Goal: Task Accomplishment & Management: Manage account settings

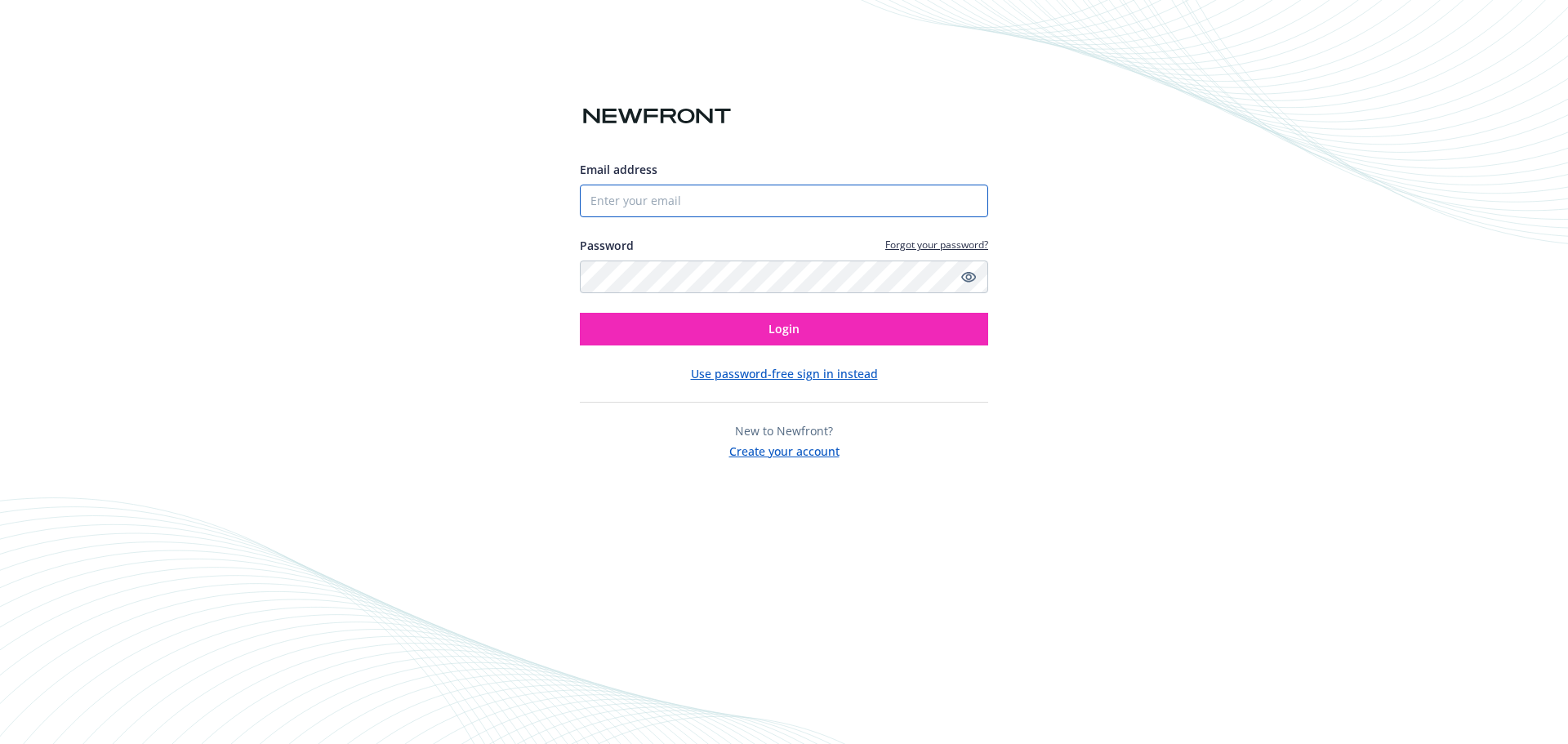
click at [730, 193] on input "Email address" at bounding box center [784, 200] width 409 height 33
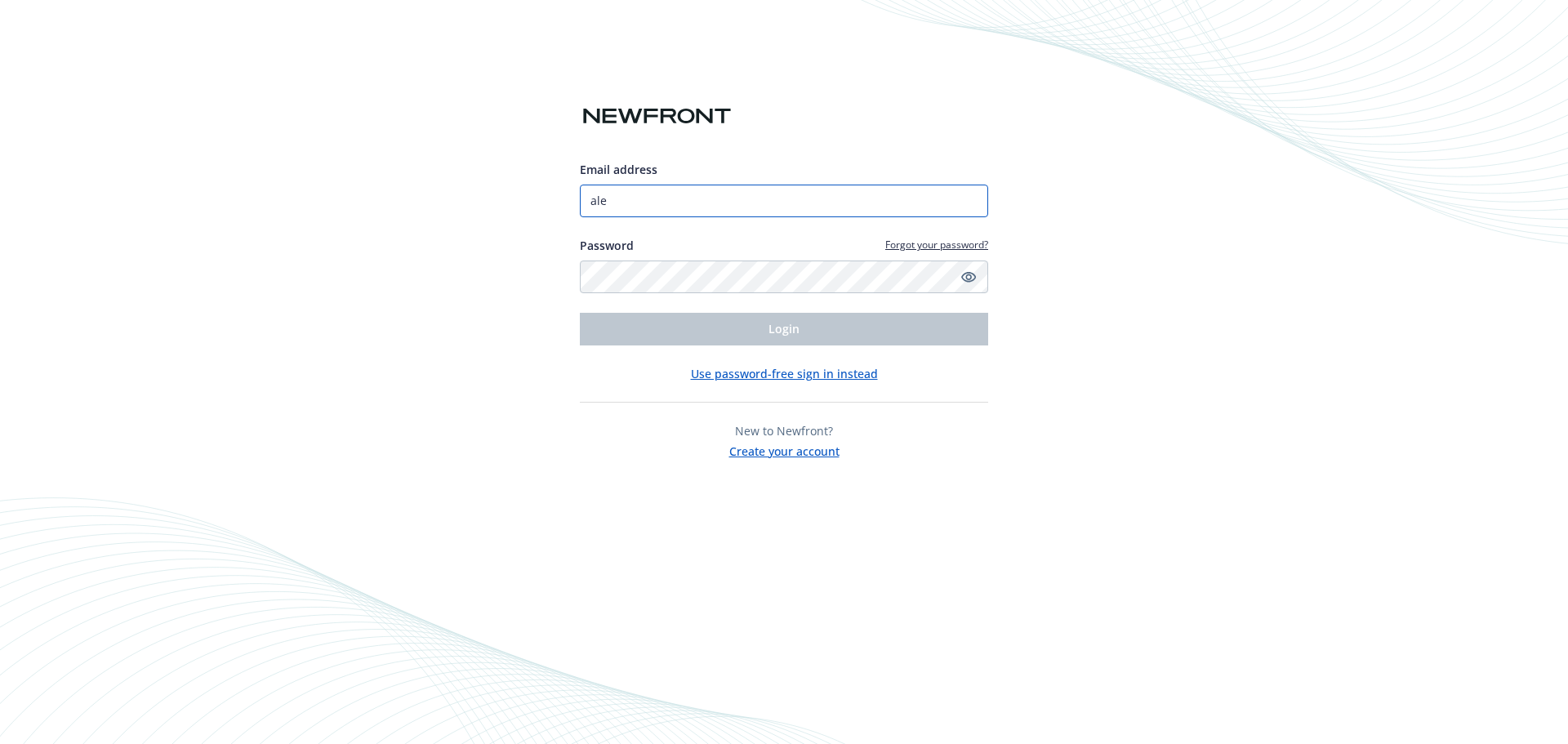
type input "[PERSON_NAME][EMAIL_ADDRESS][PERSON_NAME][DOMAIN_NAME]"
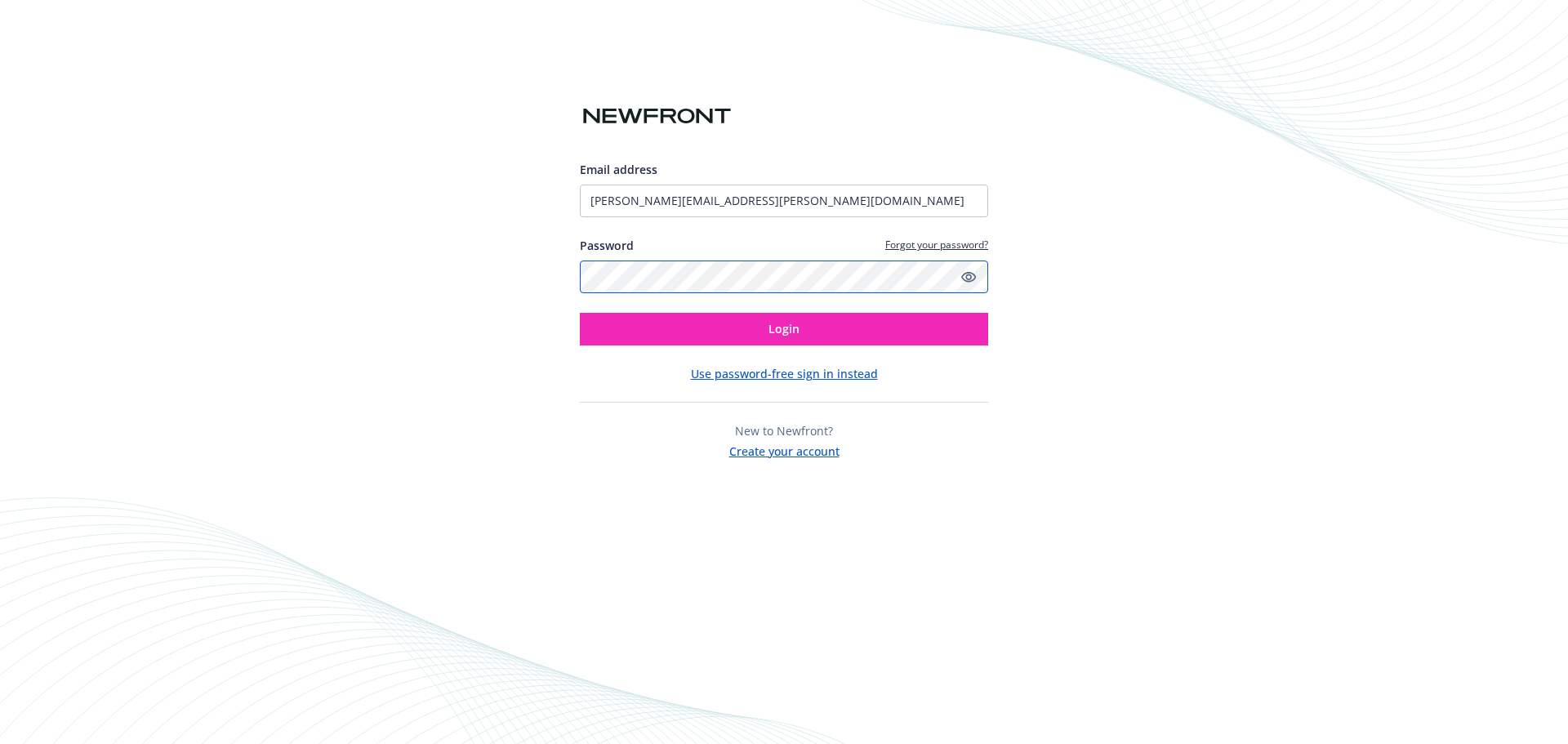
click at [580, 312] on button "Login" at bounding box center [784, 328] width 409 height 33
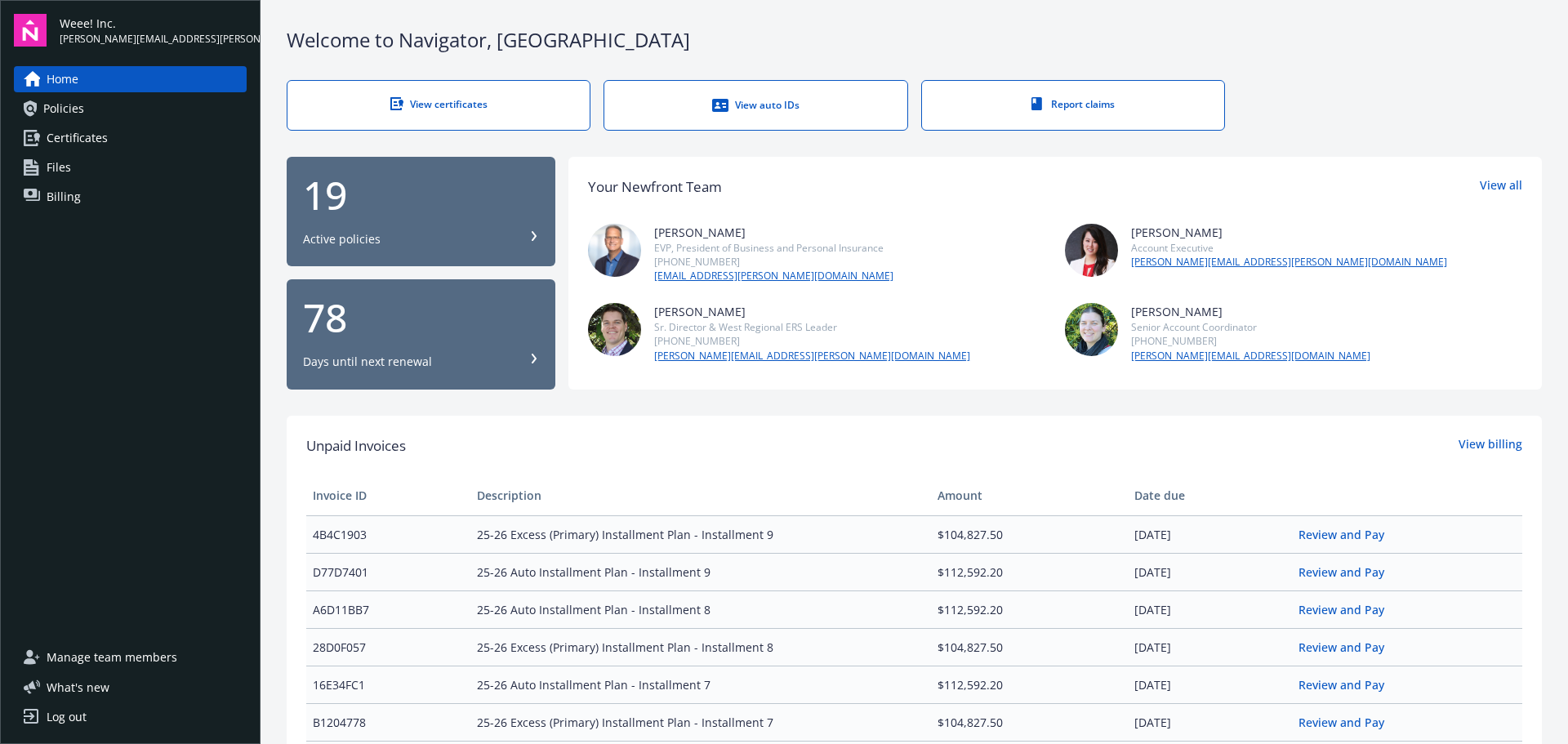
click at [81, 196] on link "Billing" at bounding box center [130, 196] width 233 height 26
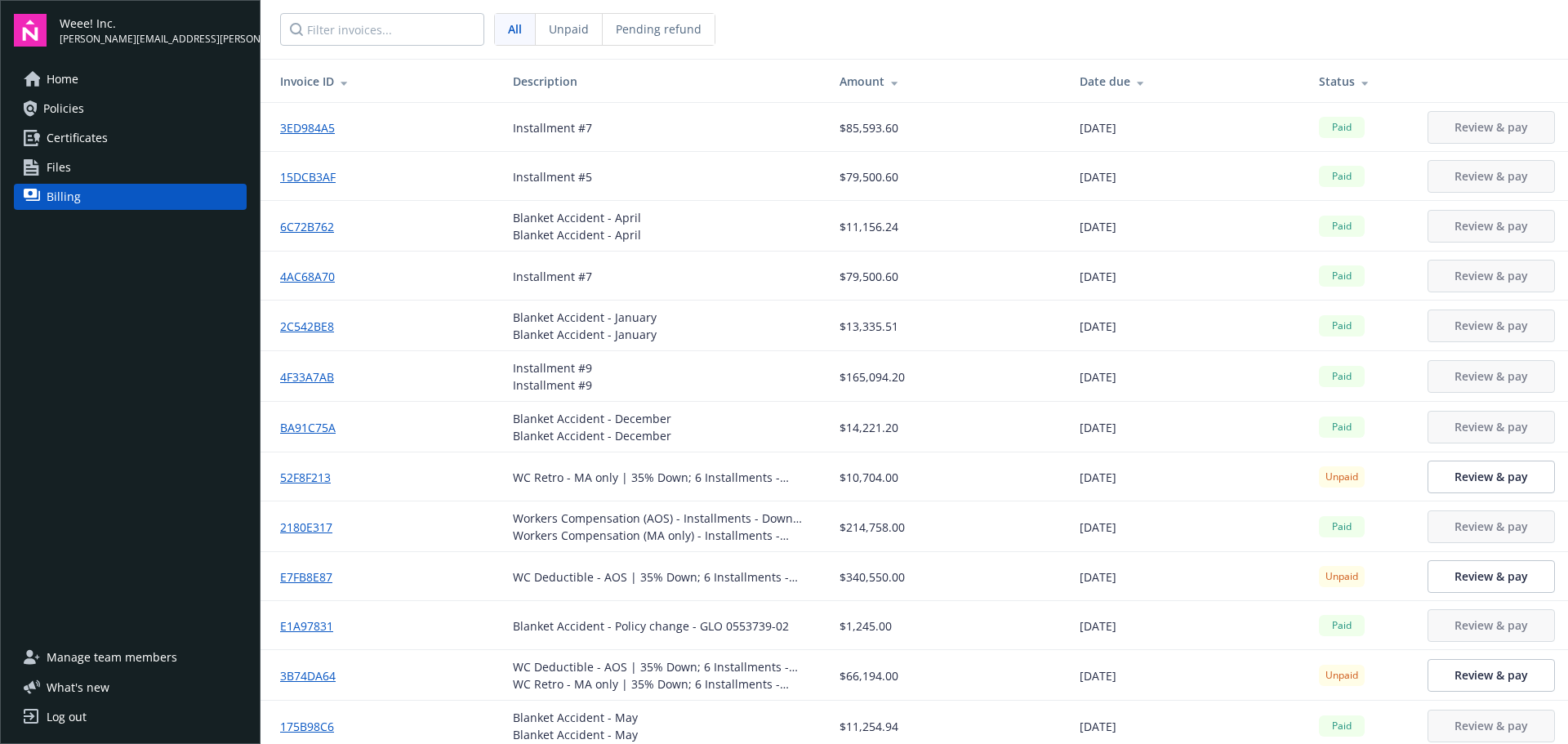
click at [1130, 75] on div at bounding box center [1137, 81] width 15 height 12
click at [1112, 74] on div "Date due" at bounding box center [1186, 80] width 213 height 17
